Goal: Task Accomplishment & Management: Use online tool/utility

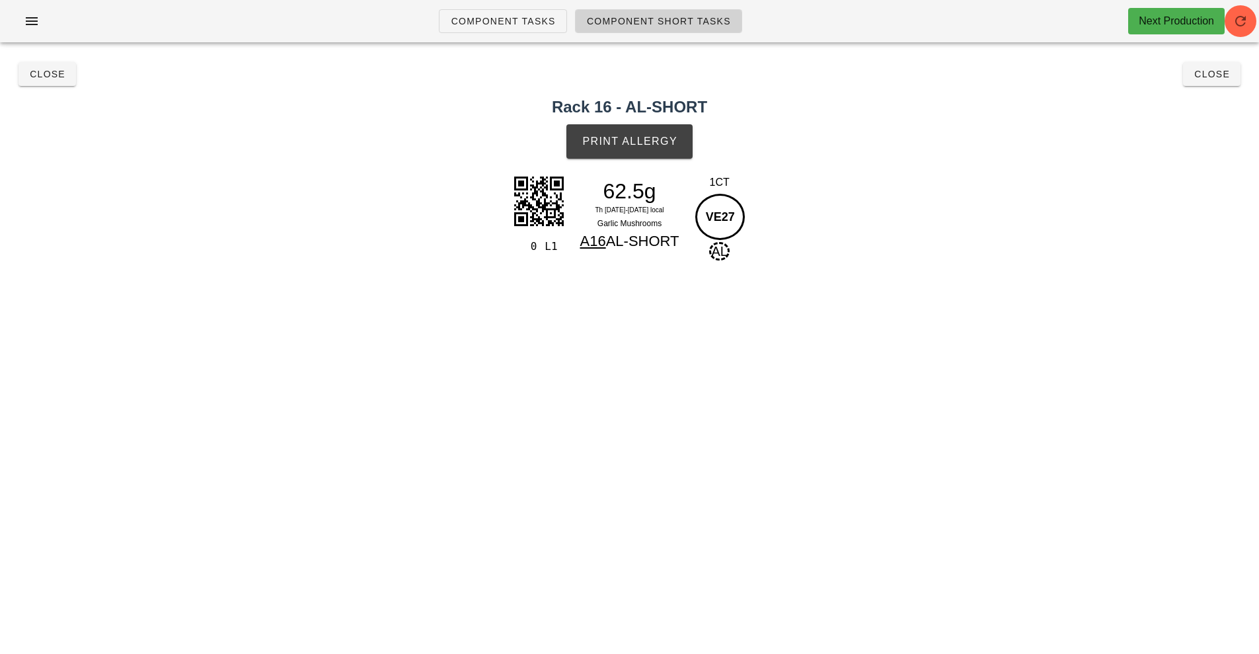
click at [672, 30] on link "Component Short Tasks" at bounding box center [658, 21] width 167 height 24
click at [1234, 81] on button "Close" at bounding box center [1212, 74] width 58 height 24
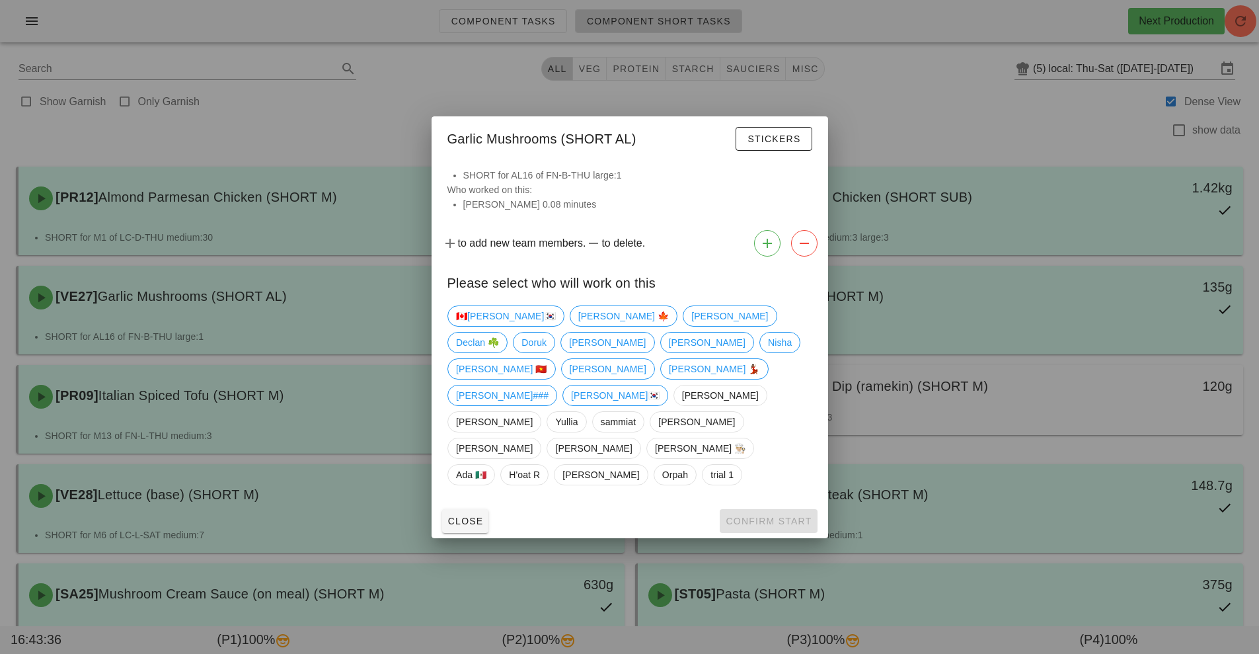
click at [916, 109] on div at bounding box center [629, 327] width 1259 height 654
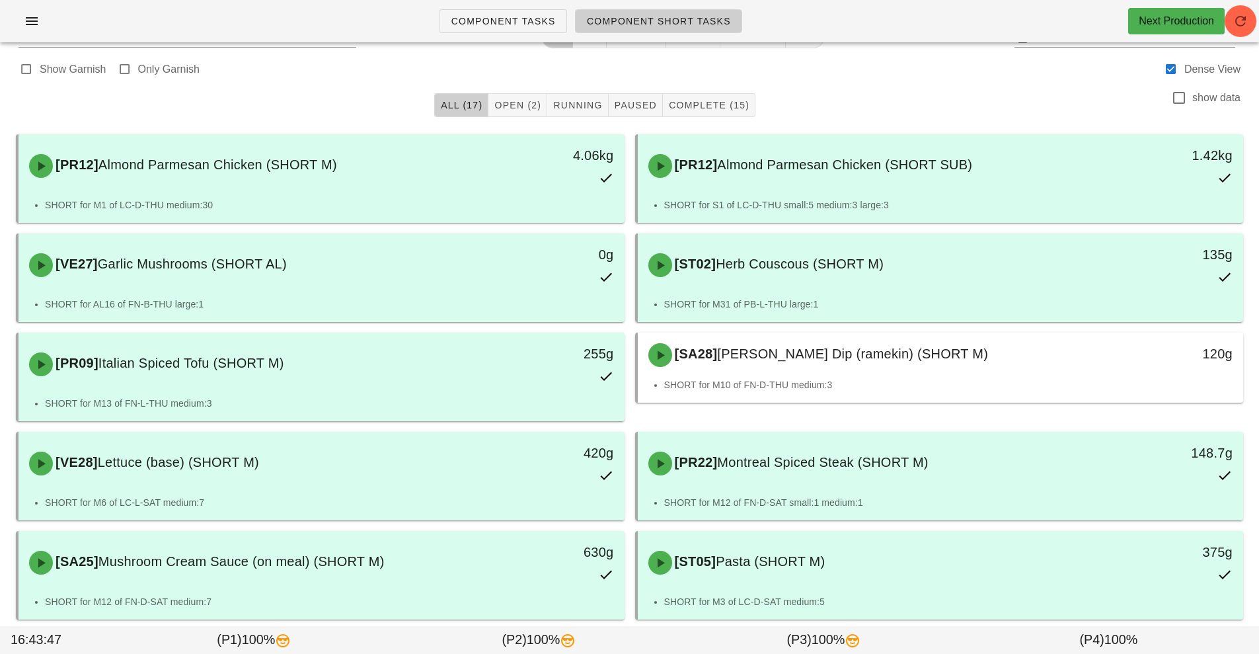
scroll to position [32, 0]
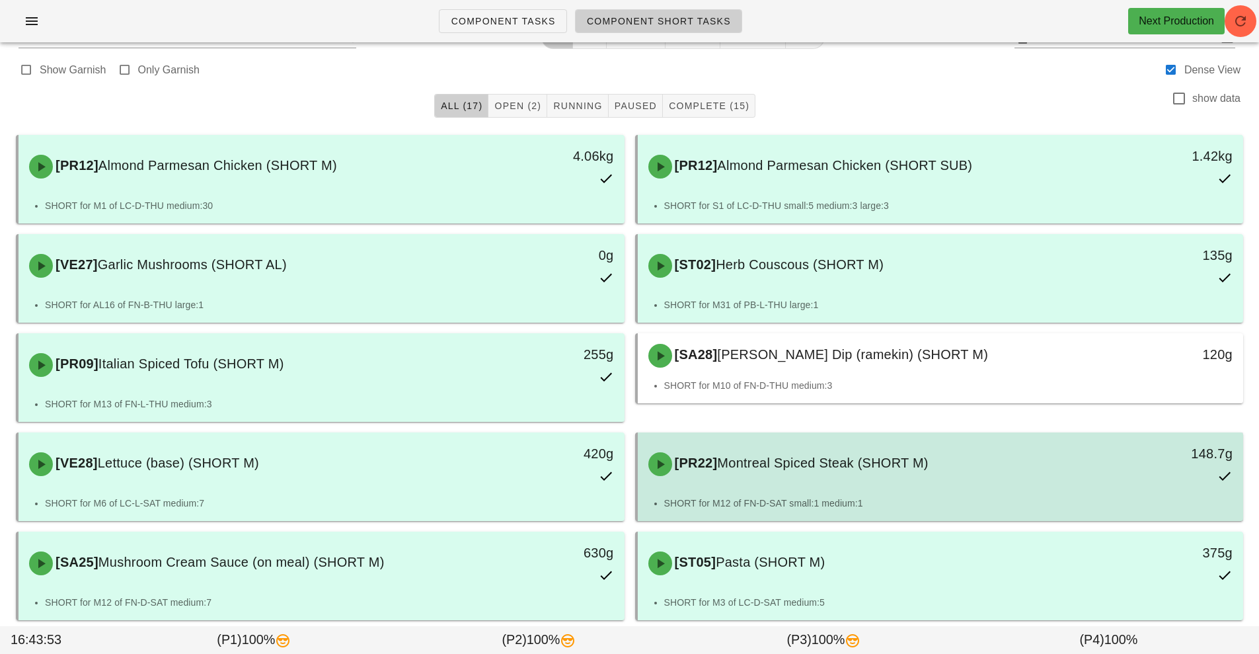
click at [855, 487] on div "[PR22] Montreal Spiced Steak (SHORT M) 148.7g" at bounding box center [941, 464] width 601 height 58
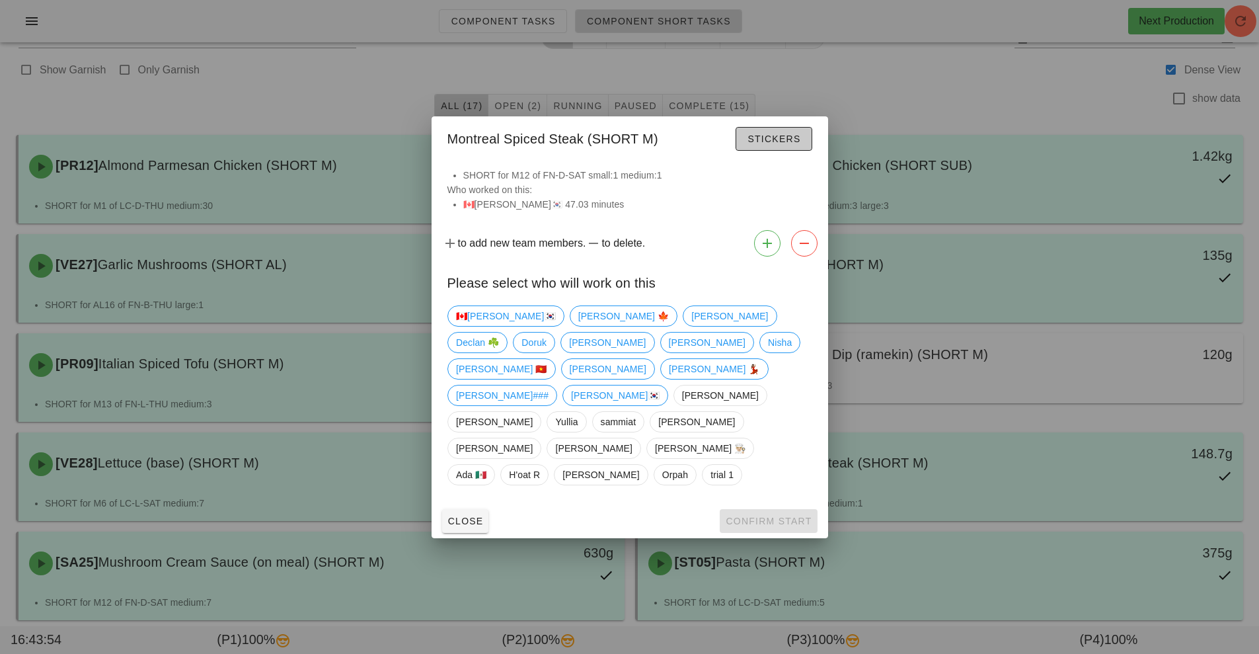
click at [783, 144] on span "Stickers" at bounding box center [774, 139] width 54 height 11
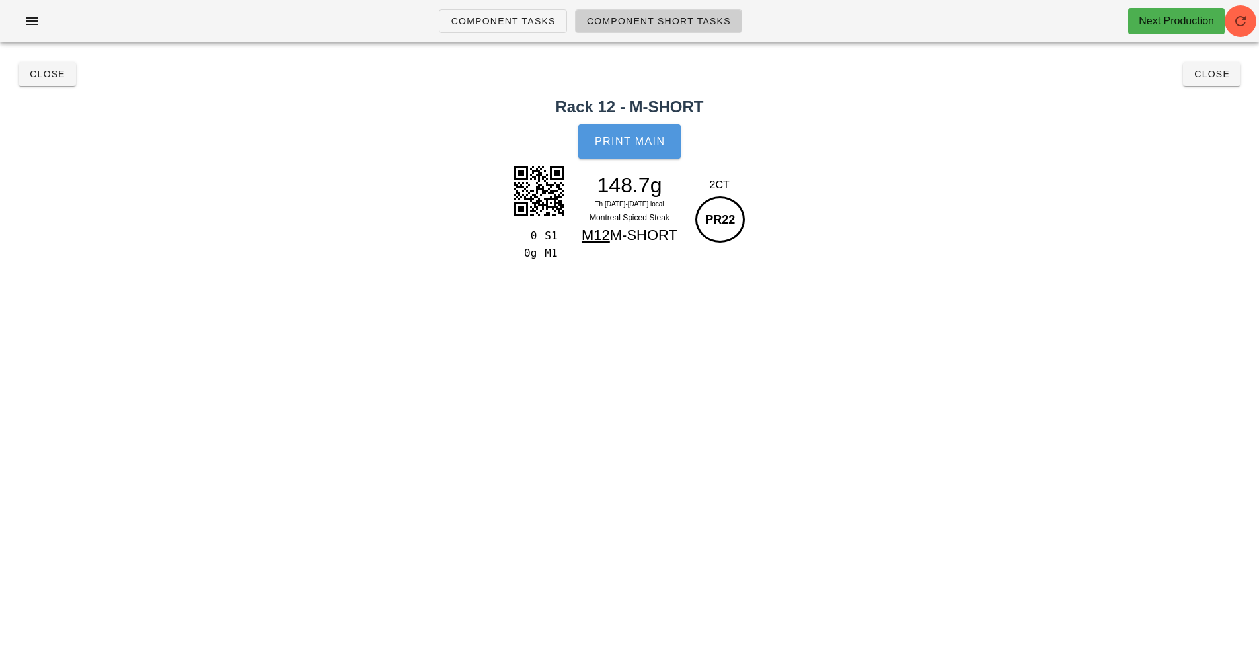
click at [634, 136] on span "Print Main" at bounding box center [629, 142] width 71 height 12
click at [1202, 85] on button "Close" at bounding box center [1212, 74] width 58 height 24
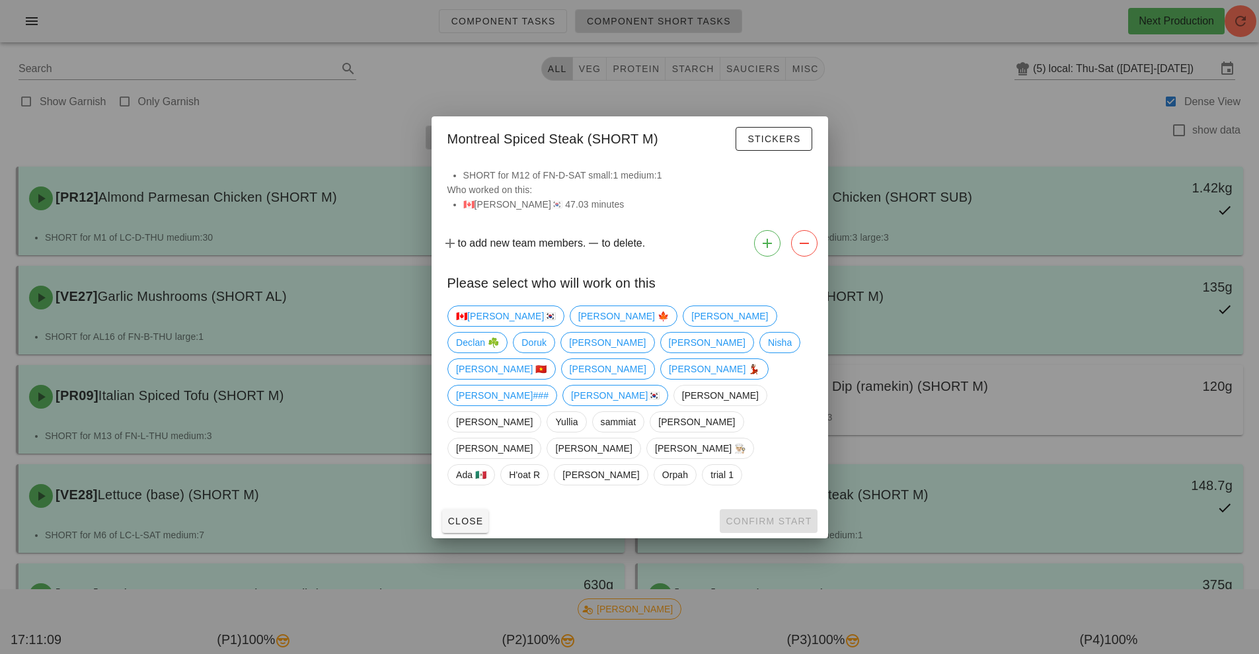
click at [962, 416] on div at bounding box center [629, 327] width 1259 height 654
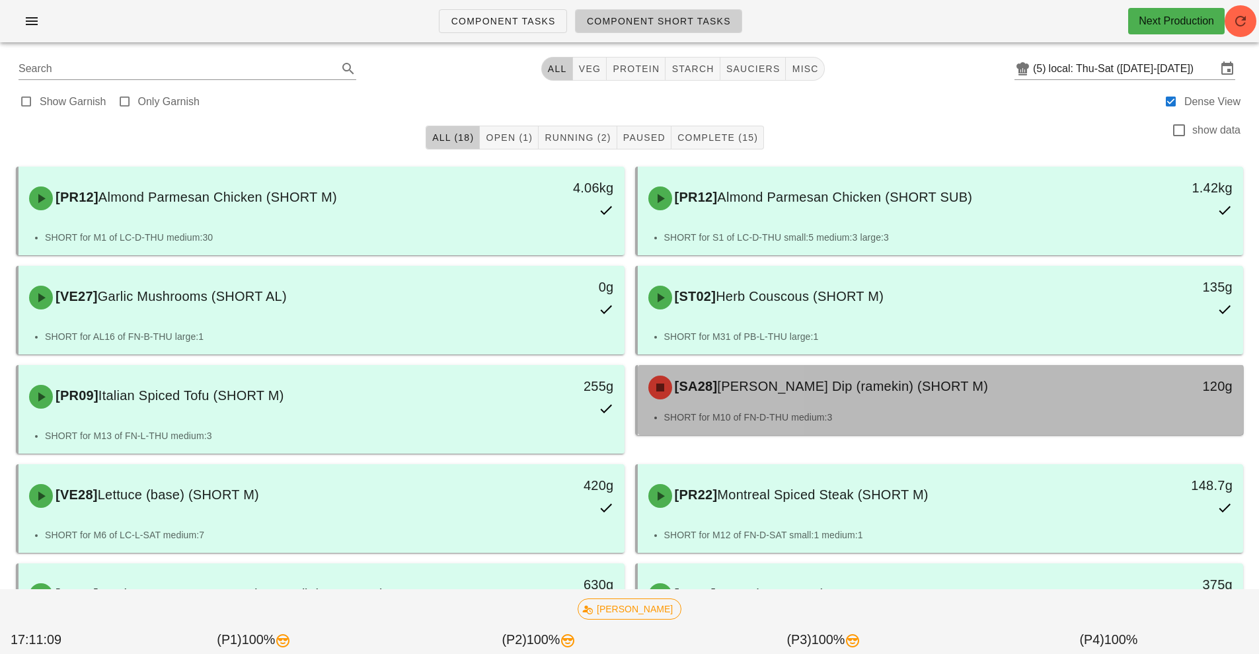
click at [939, 426] on div "SHORT for M10 of FN-D-THU medium:3" at bounding box center [941, 422] width 606 height 25
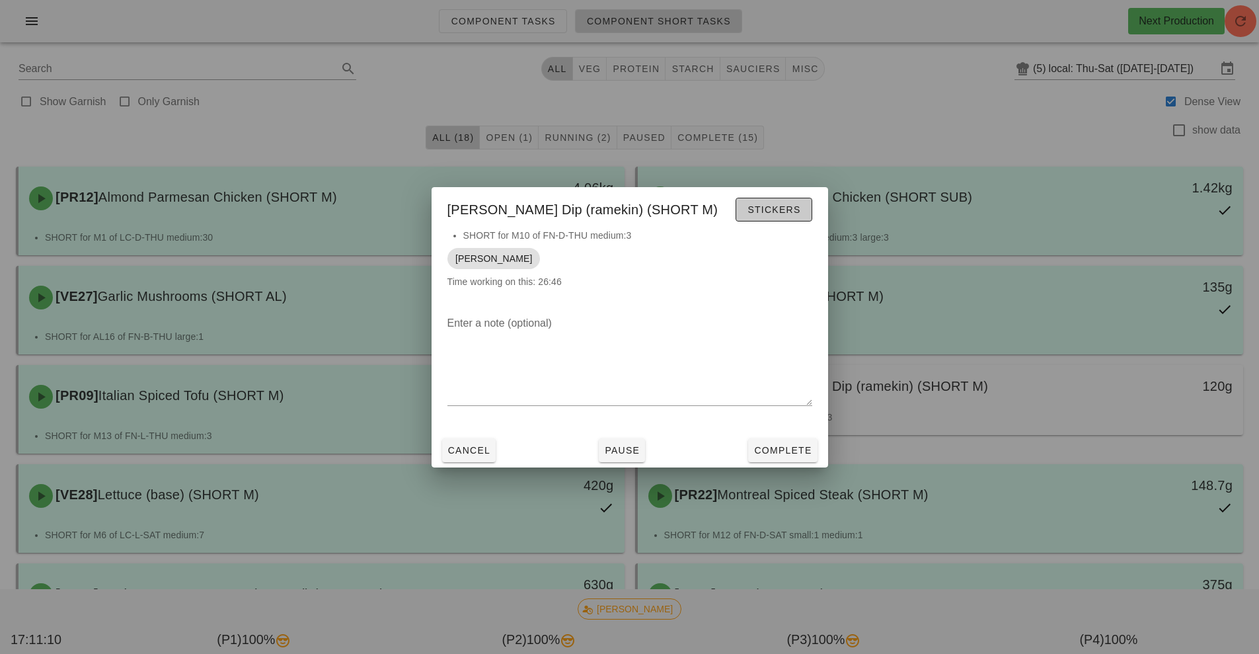
click at [791, 217] on button "Stickers" at bounding box center [774, 210] width 76 height 24
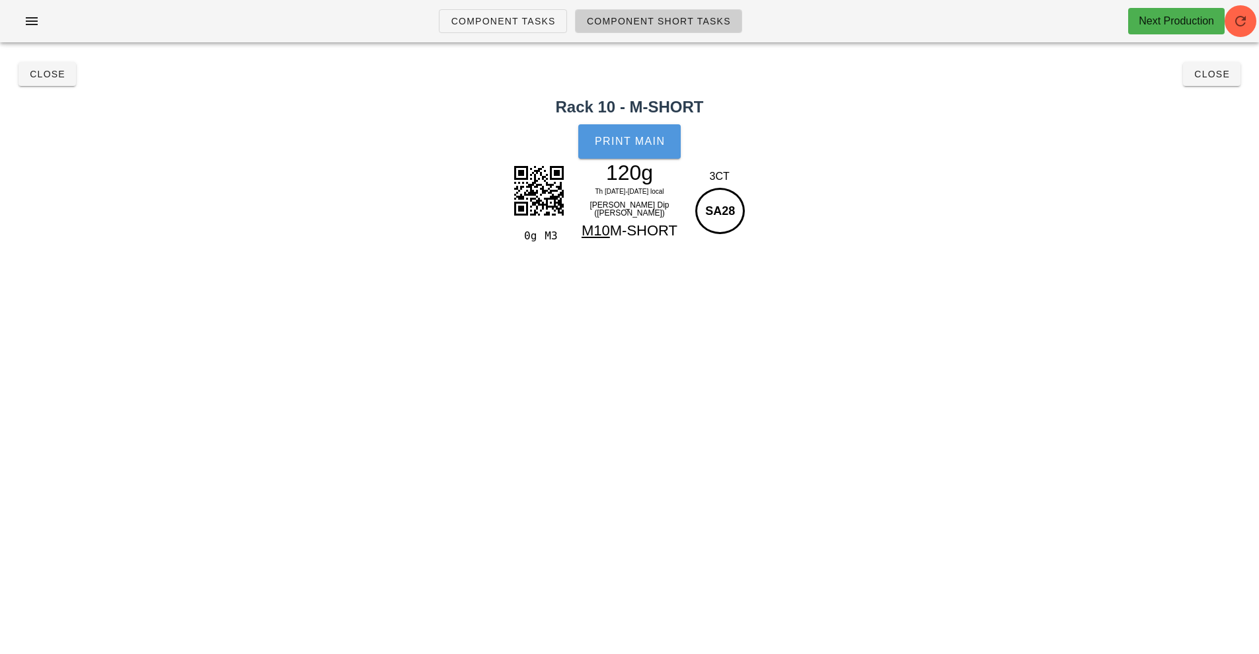
click at [654, 132] on button "Print Main" at bounding box center [629, 141] width 102 height 34
click at [1211, 83] on button "Close" at bounding box center [1212, 74] width 58 height 24
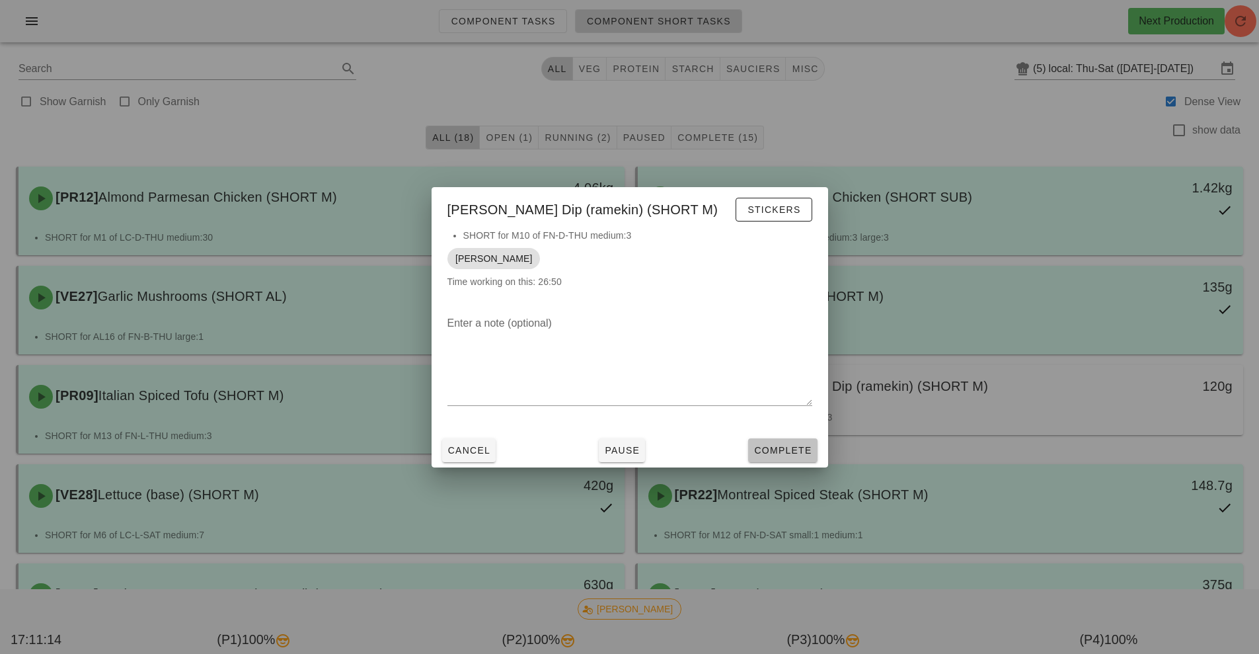
click at [793, 451] on span "Complete" at bounding box center [783, 450] width 58 height 11
